Goal: Transaction & Acquisition: Obtain resource

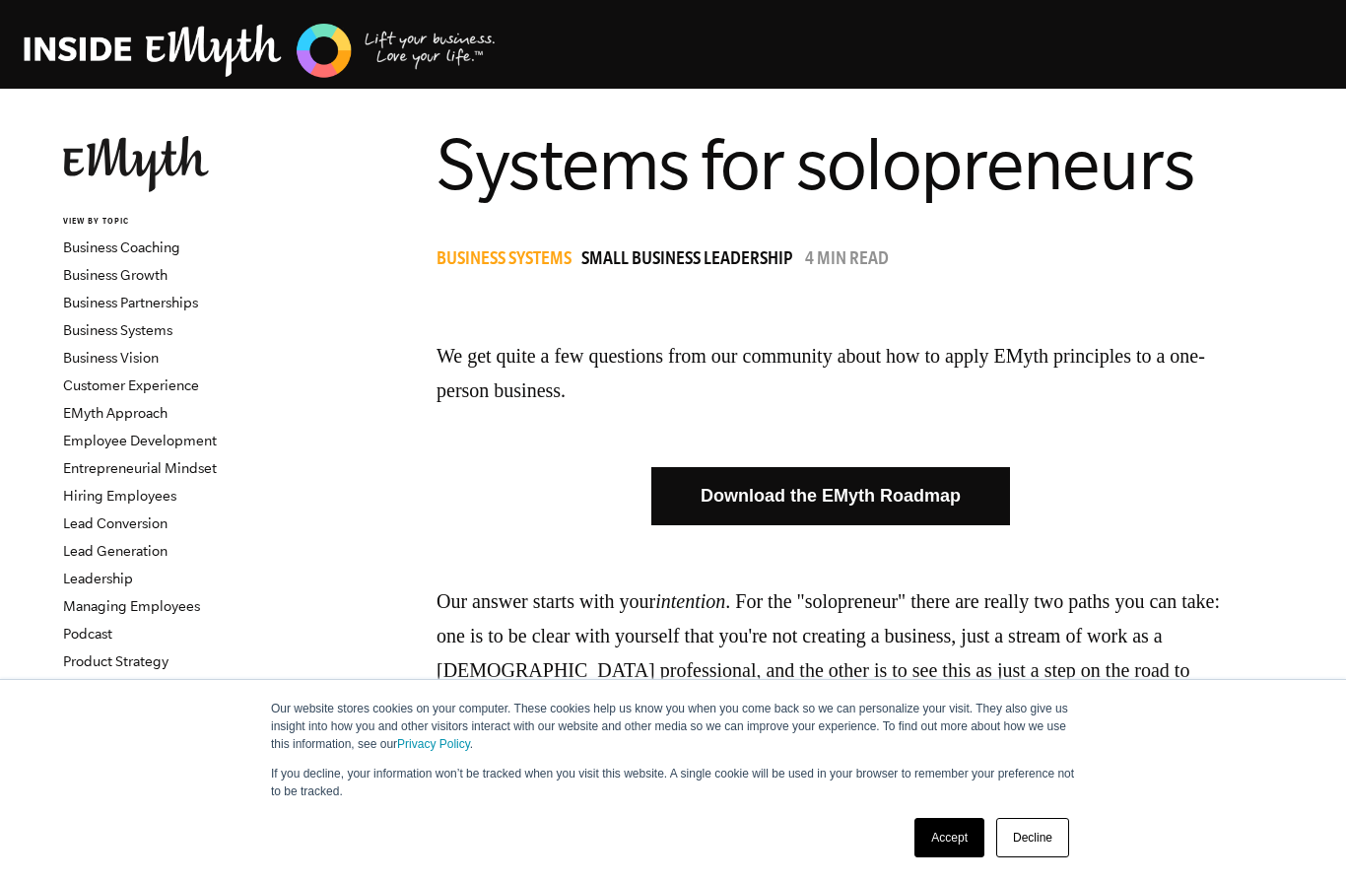
click at [956, 835] on link "Accept" at bounding box center [949, 837] width 70 height 39
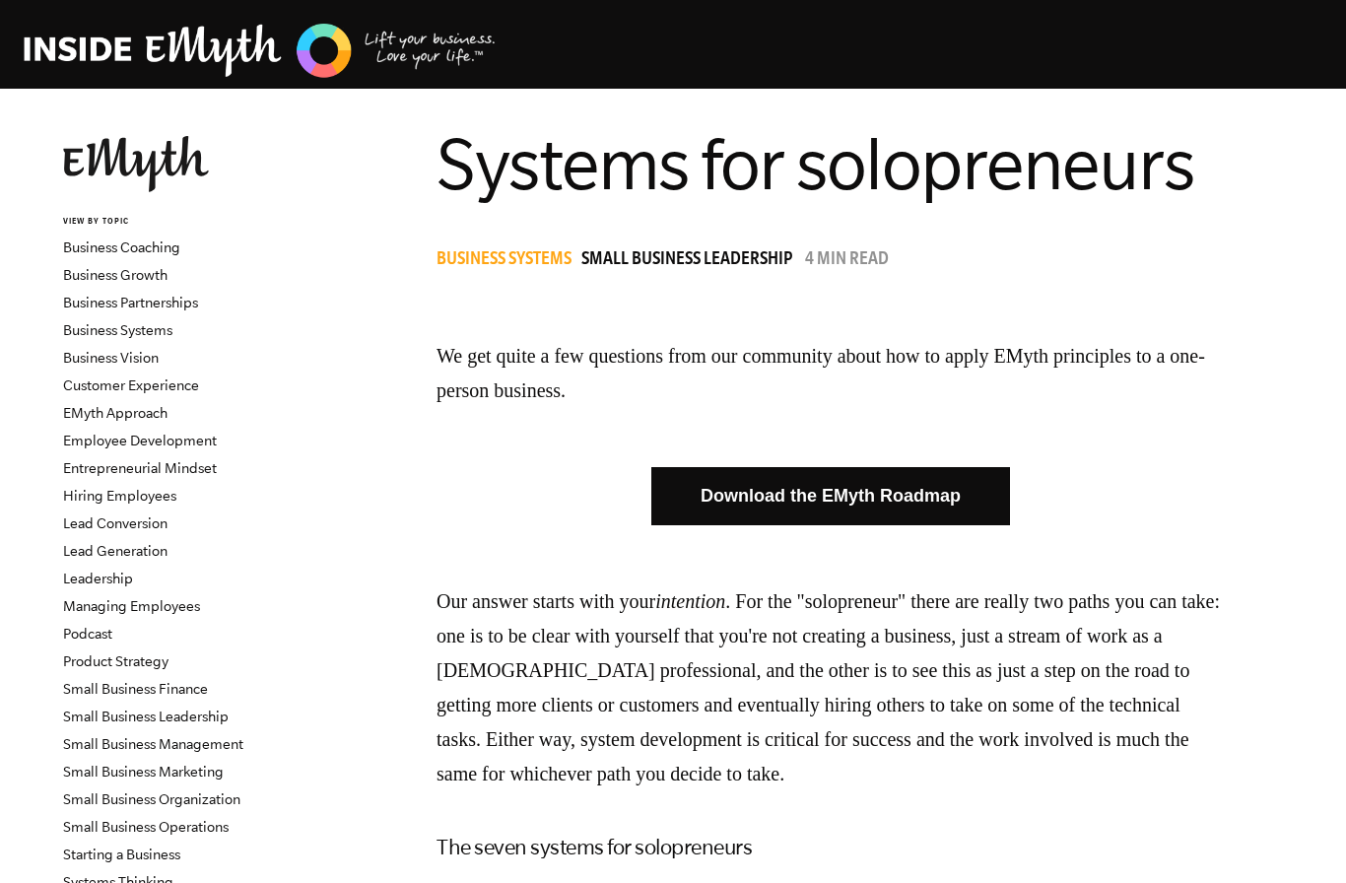
click at [948, 501] on link "Download the EMyth Roadmap" at bounding box center [830, 496] width 359 height 58
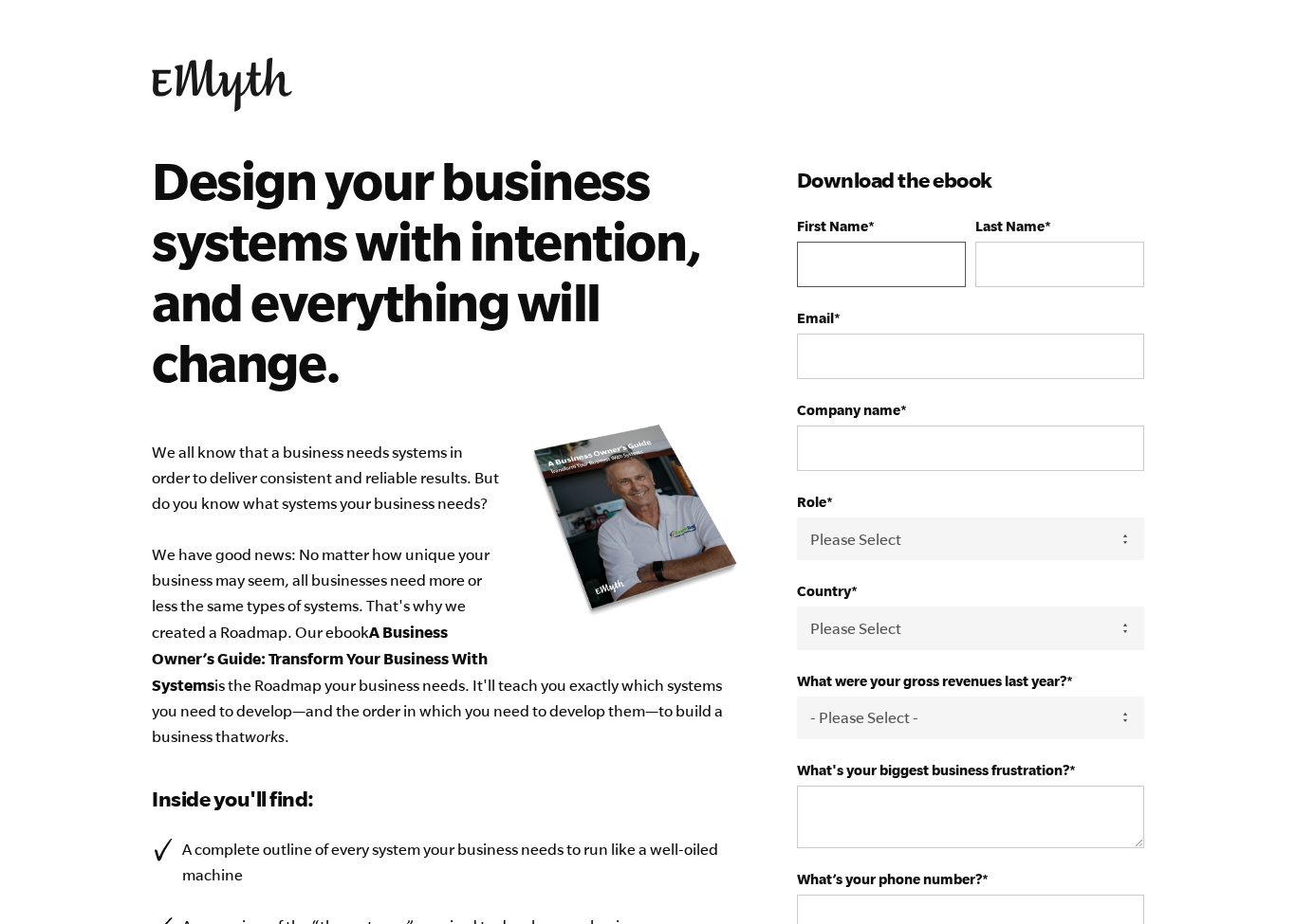
click at [865, 258] on input "First Name *" at bounding box center [880, 264] width 168 height 45
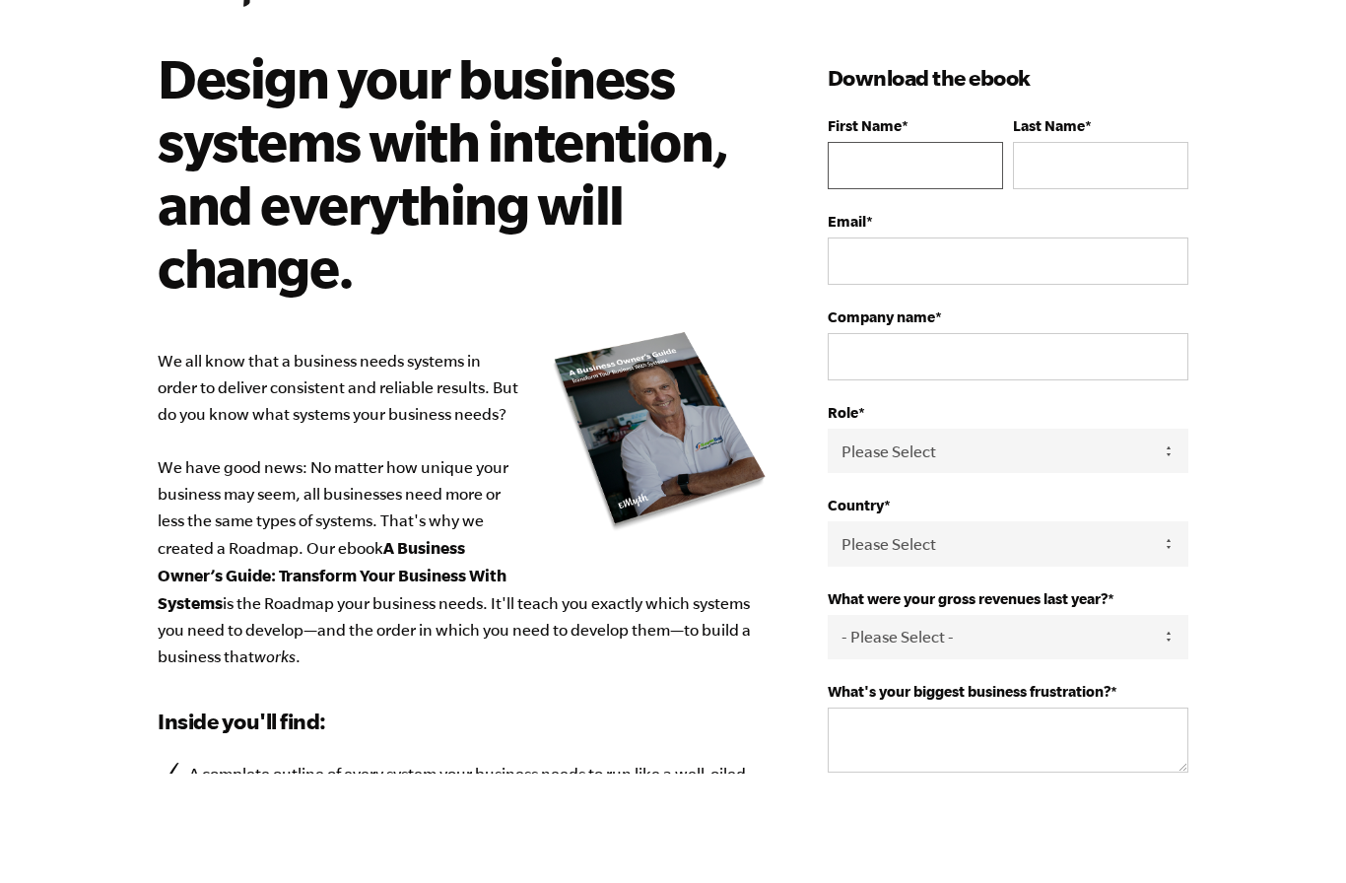
type input "[PERSON_NAME]"
type input "Bliss"
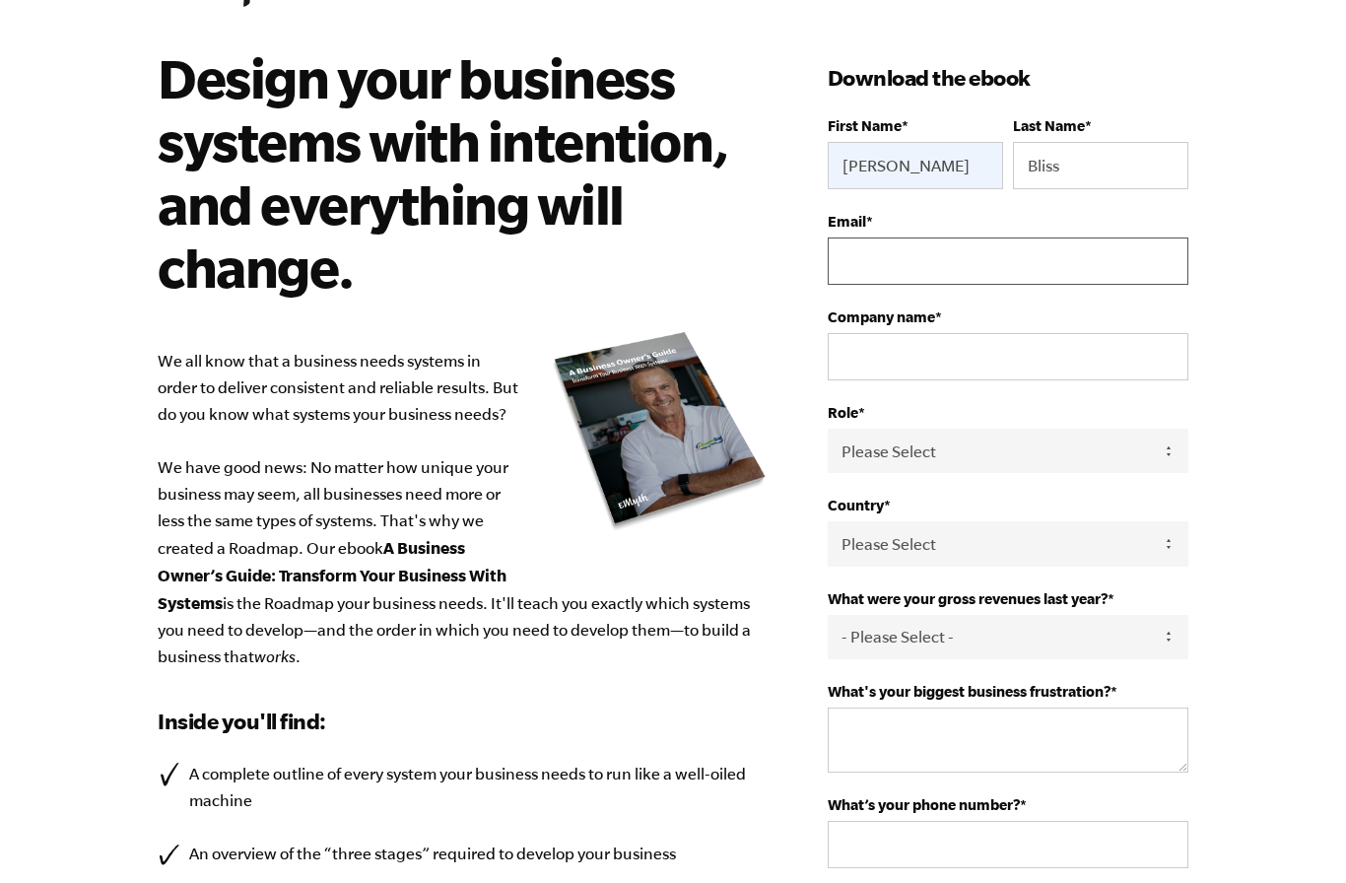
type input "[EMAIL_ADDRESS][DOMAIN_NAME]"
type input "Heather Bliss"
select select "United States"
type input "14084426012"
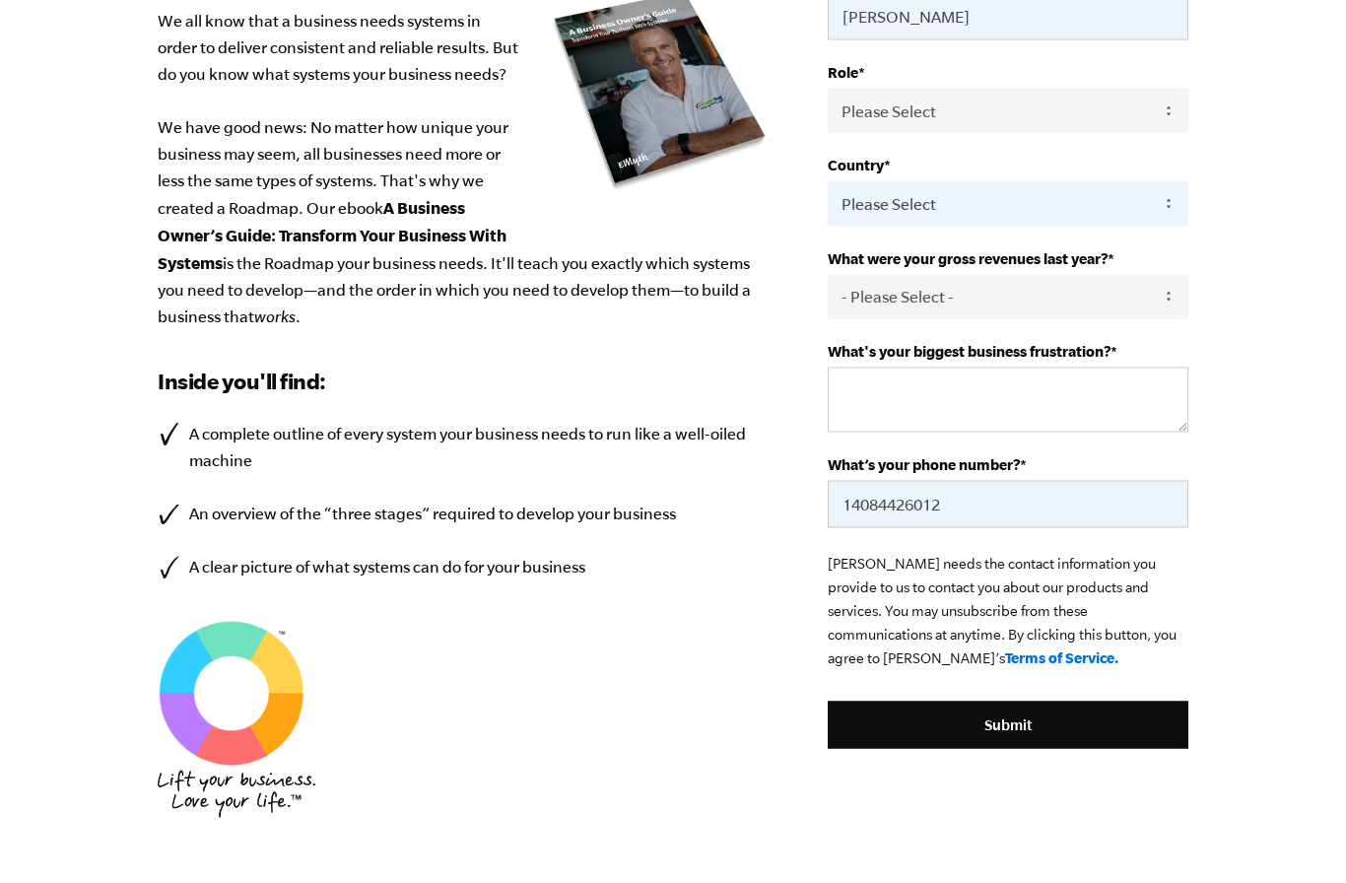
scroll to position [450, 0]
click at [1118, 739] on input "Submit" at bounding box center [1007, 723] width 361 height 47
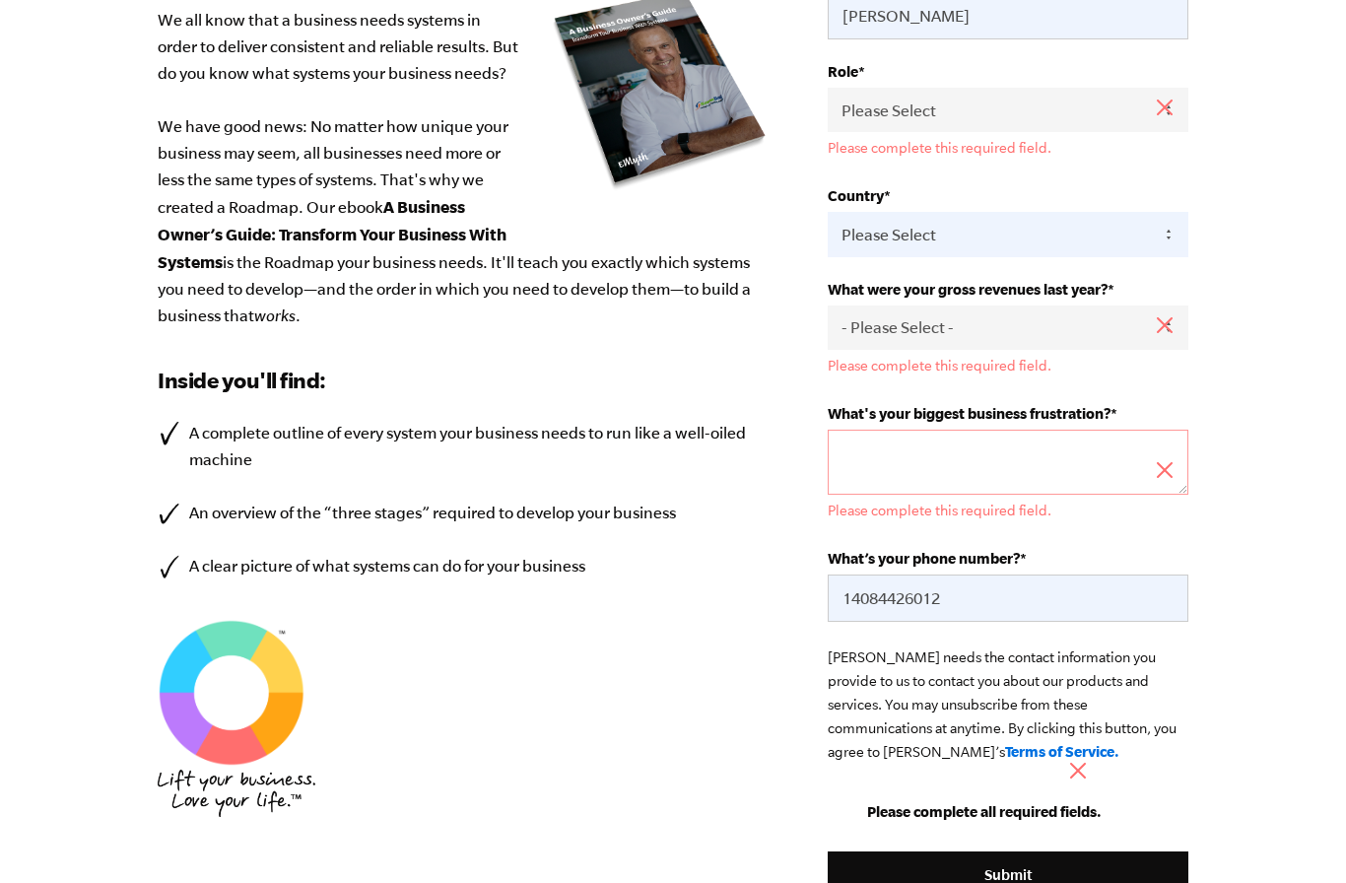
click at [1096, 332] on select "- Please Select - 0-75K 76-150K 151-275K 276-500K 501-750K 751-1M 1-2.5M 2.5-5M…" at bounding box center [1007, 327] width 361 height 44
select select "0-75K"
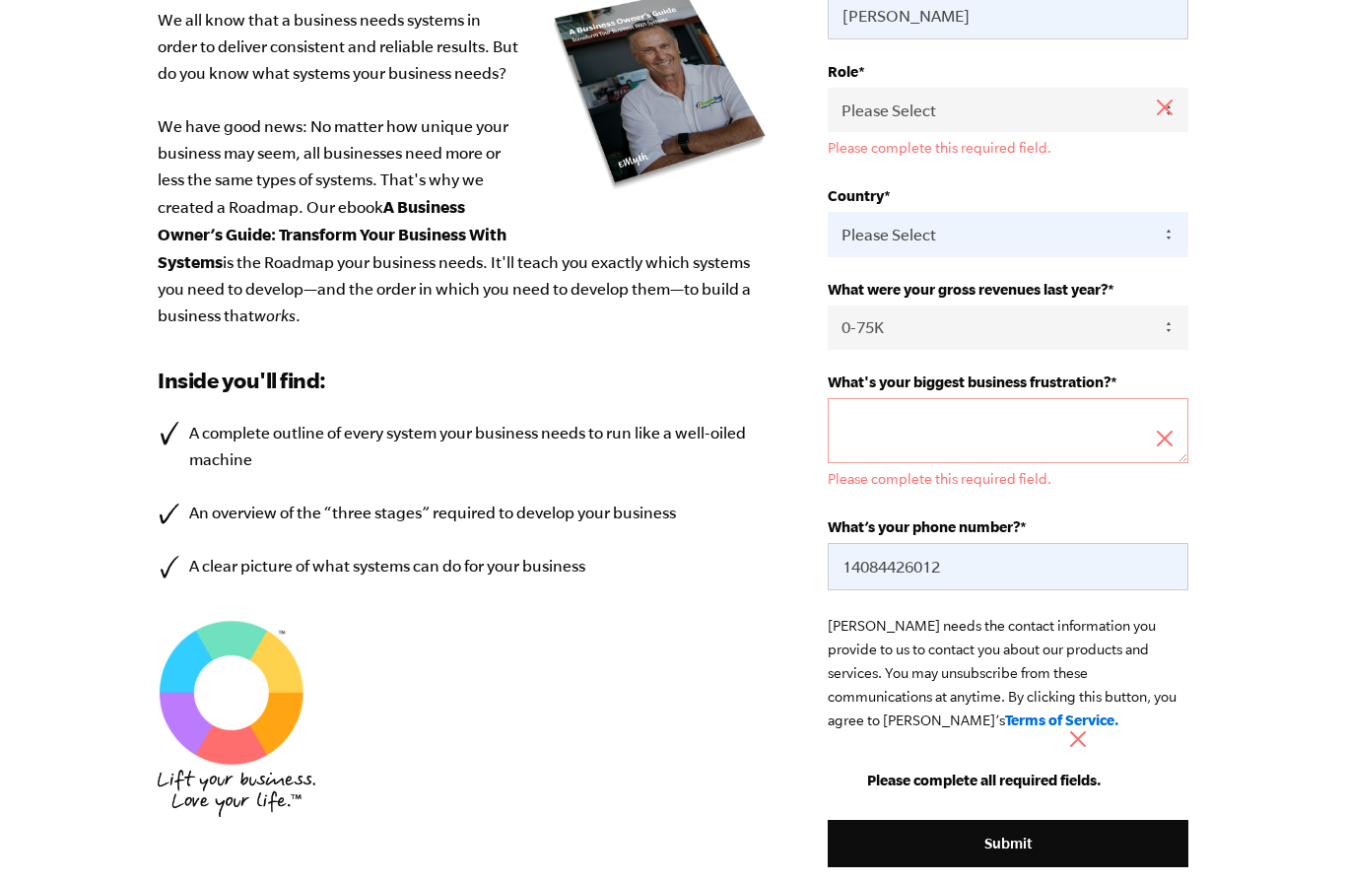
click at [1042, 444] on textarea "What's your biggest business frustration? *" at bounding box center [1007, 430] width 361 height 65
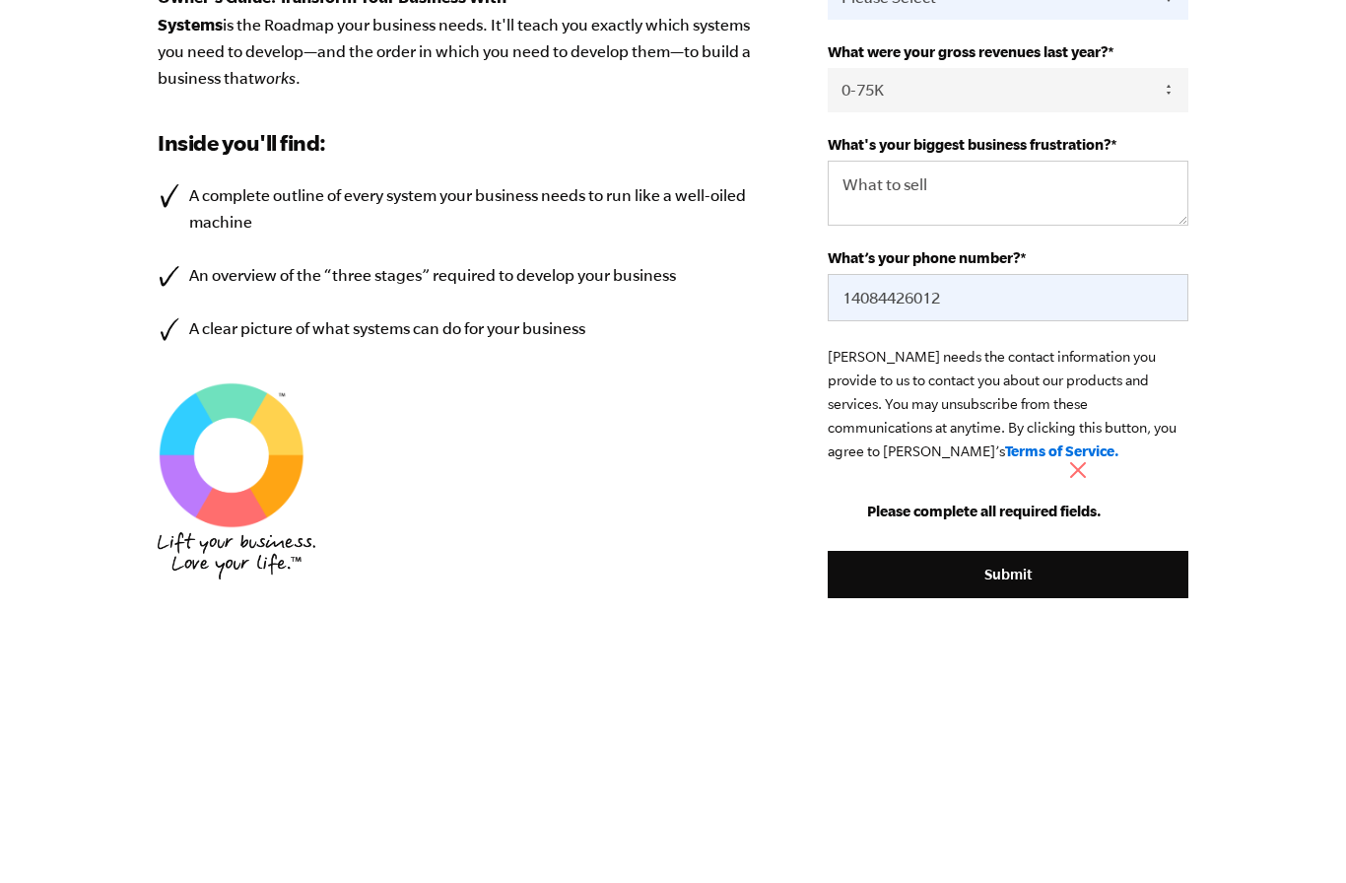
scroll to position [688, 0]
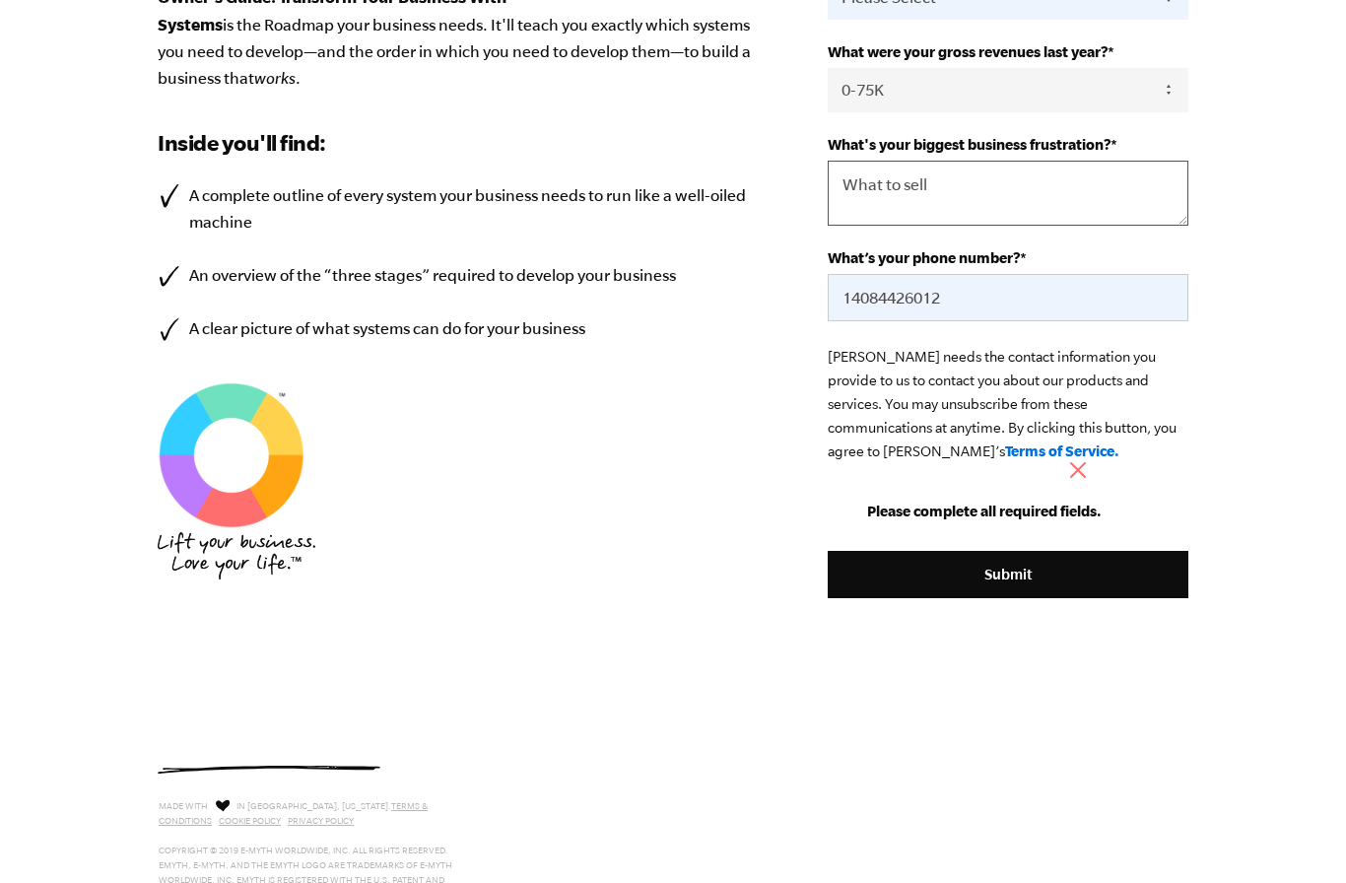
type textarea "What to sell"
click at [1118, 598] on input "Submit" at bounding box center [1007, 574] width 361 height 47
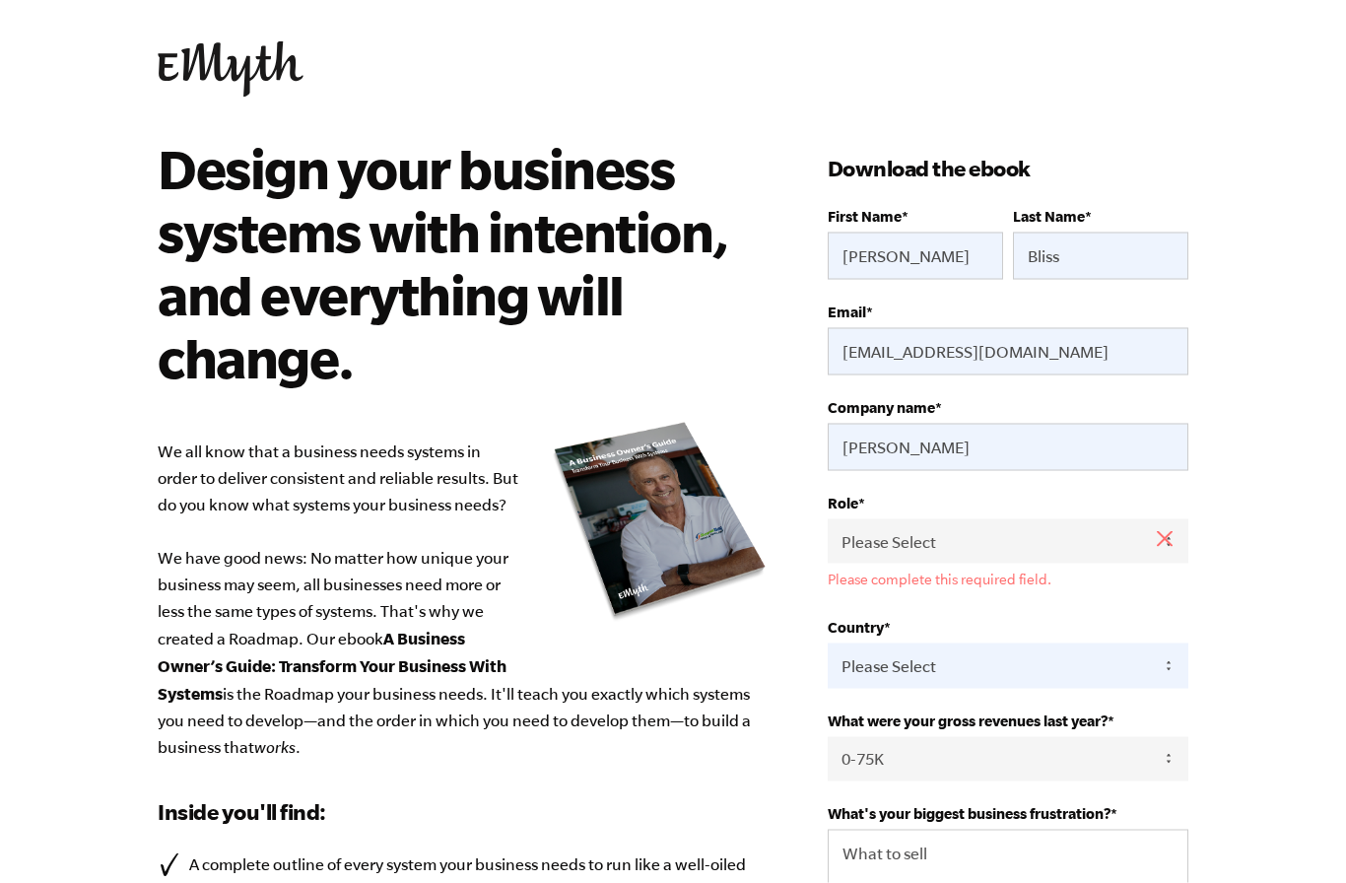
scroll to position [0, 0]
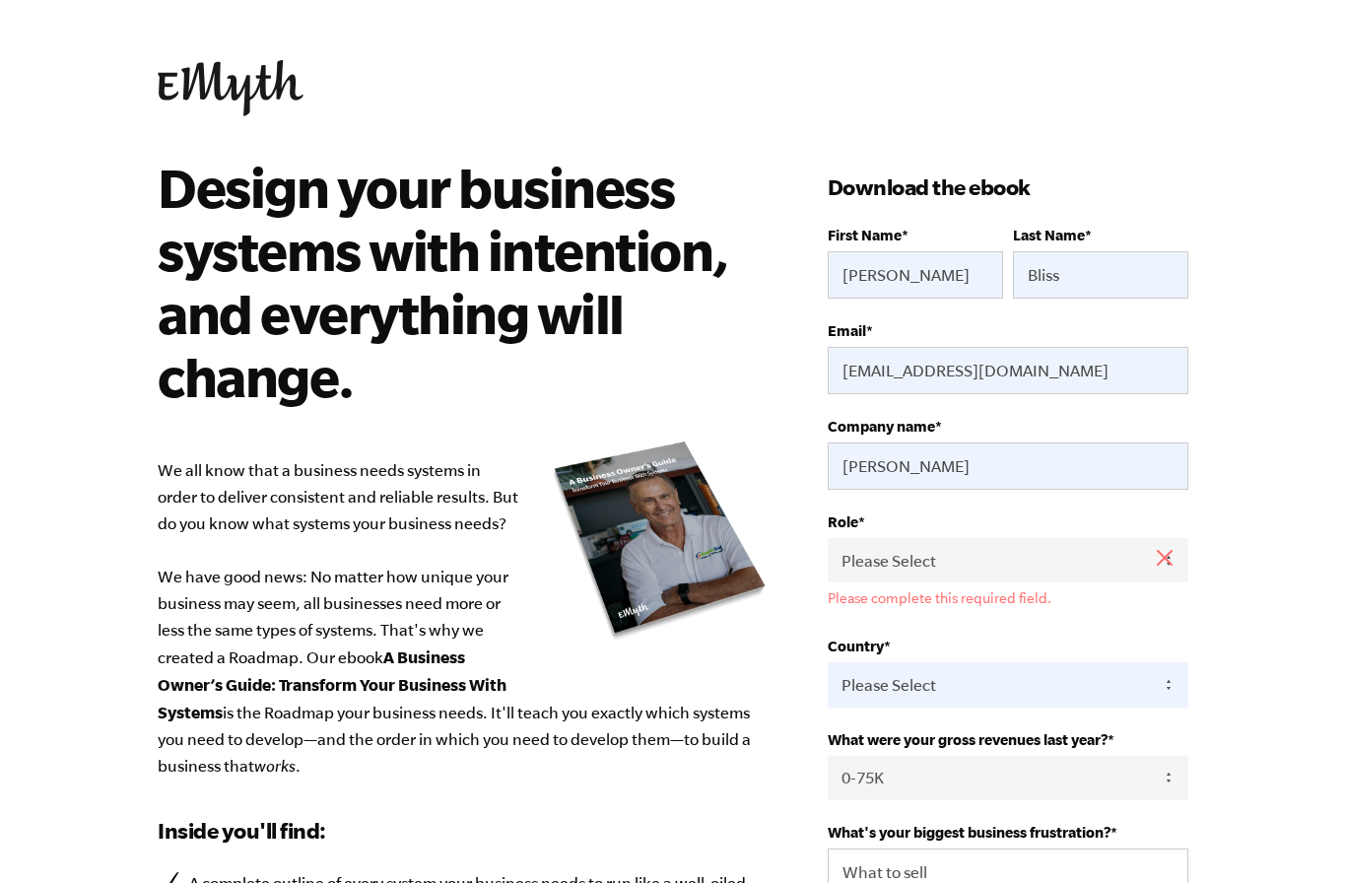
click at [1081, 567] on select "Please Select Owner Partner / Co-Owner Executive Employee / Other" at bounding box center [1007, 560] width 361 height 44
select select "Owner"
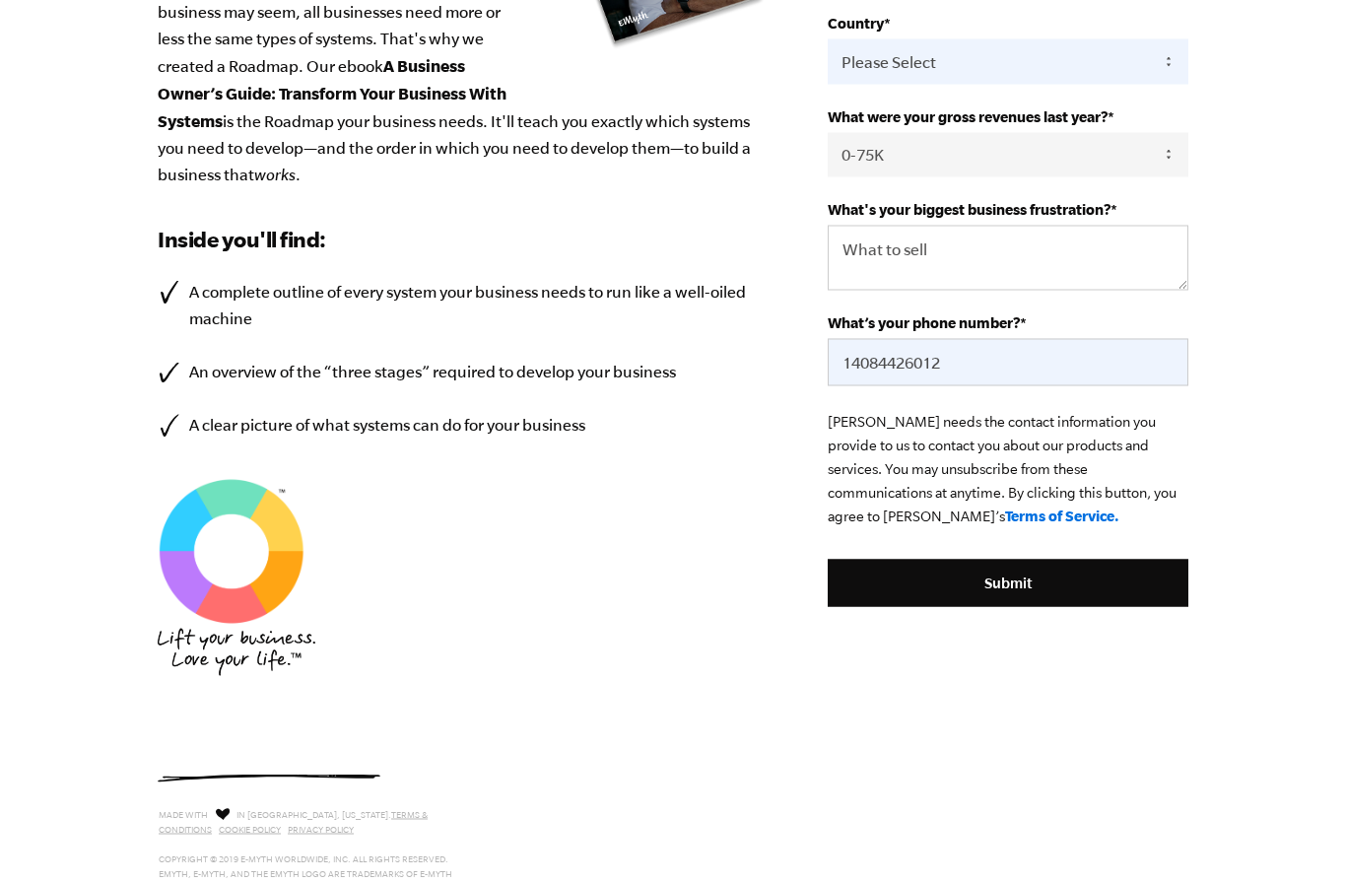
click at [1104, 607] on input "Submit" at bounding box center [1007, 583] width 361 height 47
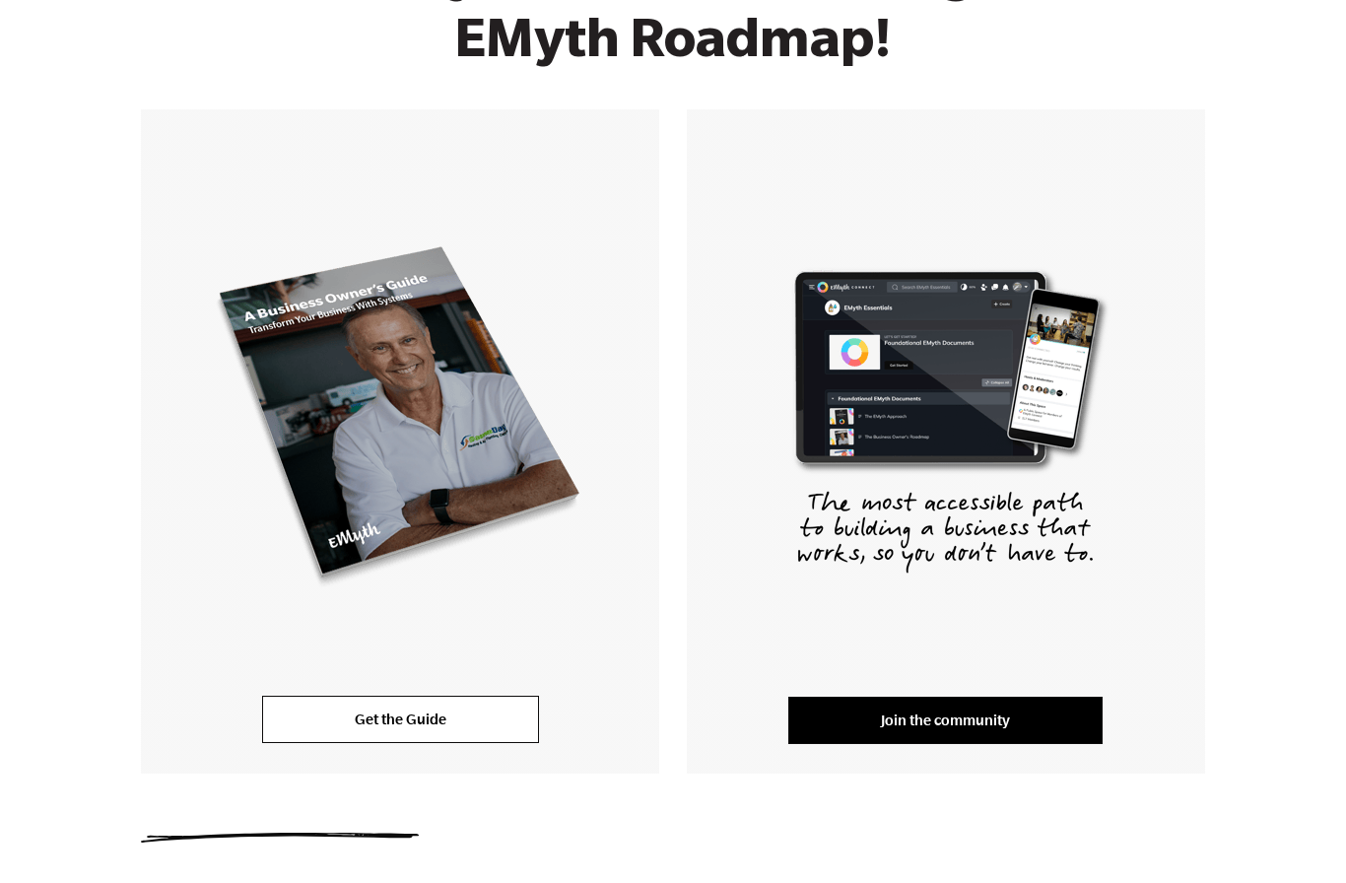
scroll to position [243, 0]
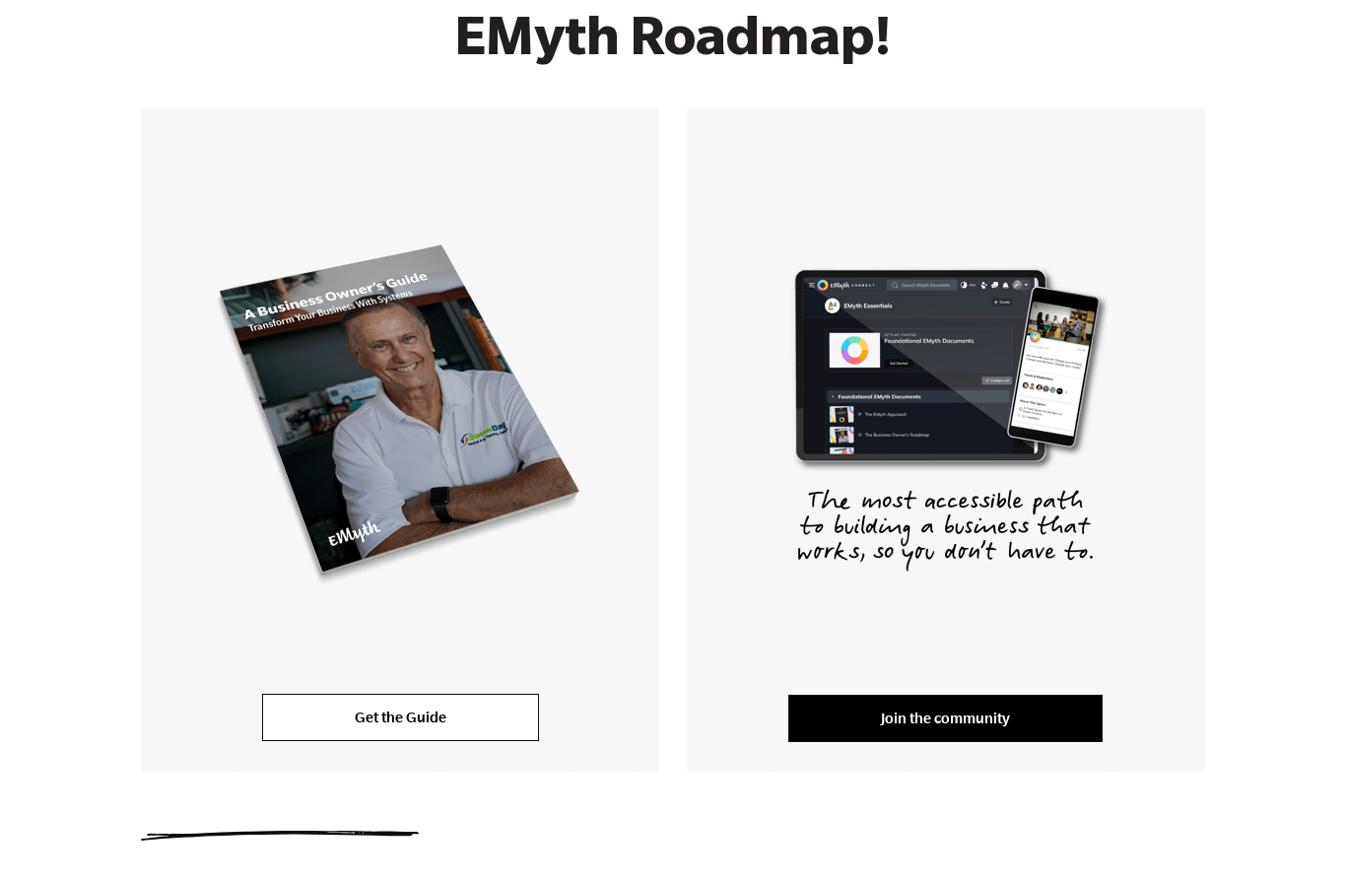
click at [313, 694] on link "Get the Guide" at bounding box center [400, 717] width 277 height 47
